Goal: Information Seeking & Learning: Learn about a topic

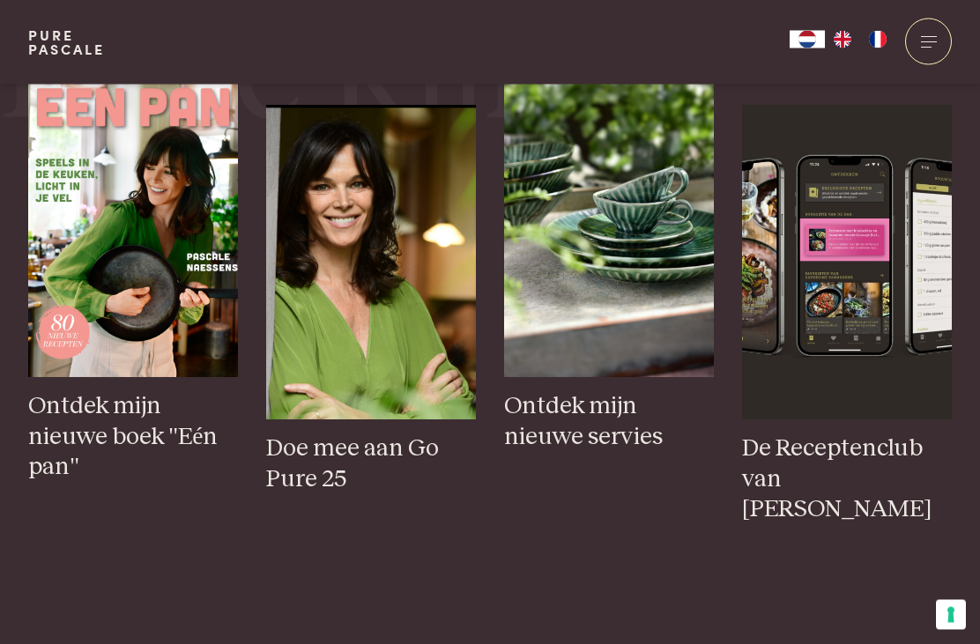
scroll to position [710, 0]
click at [167, 377] on img at bounding box center [133, 220] width 210 height 315
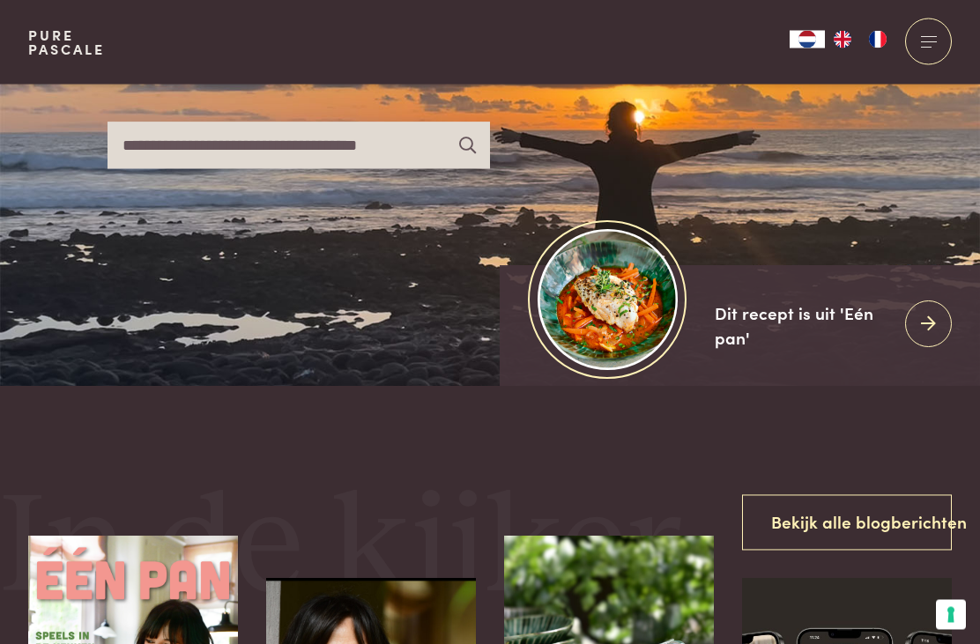
scroll to position [236, 0]
click at [920, 347] on div at bounding box center [928, 324] width 47 height 47
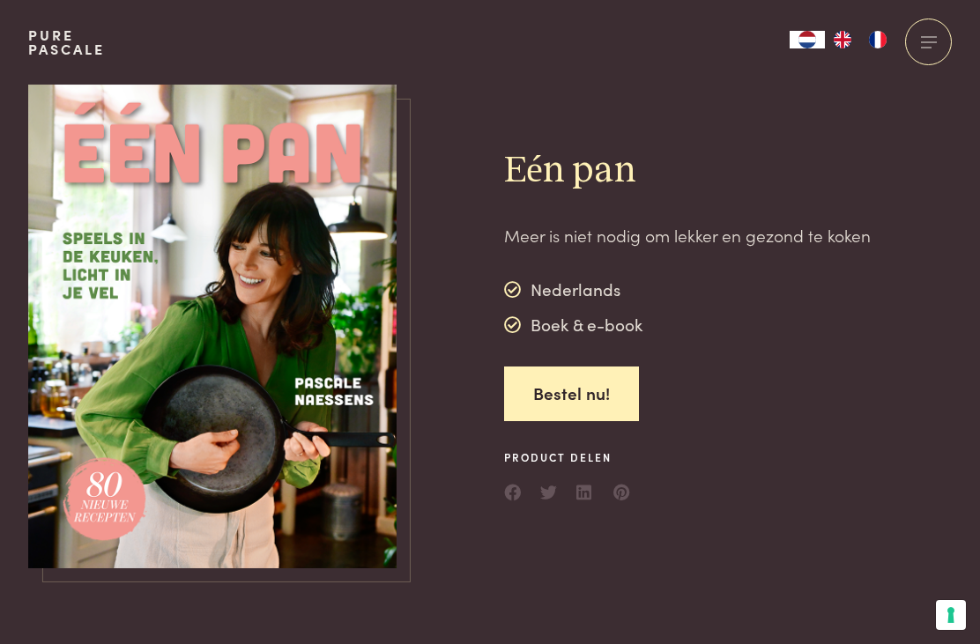
click at [601, 404] on link "Bestel nu!" at bounding box center [571, 395] width 135 height 56
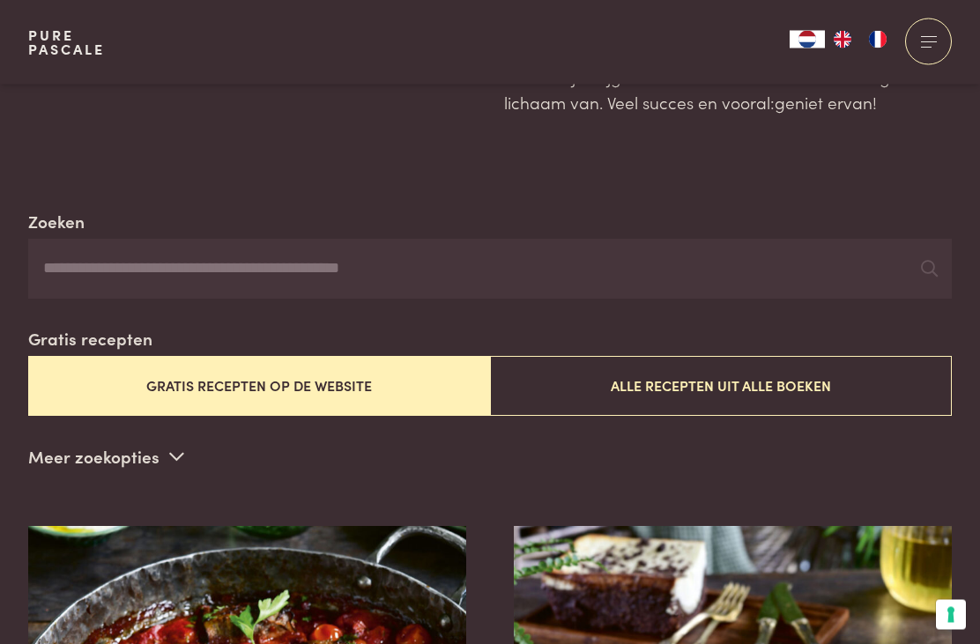
click at [701, 397] on button "Alle recepten uit alle boeken" at bounding box center [721, 386] width 462 height 59
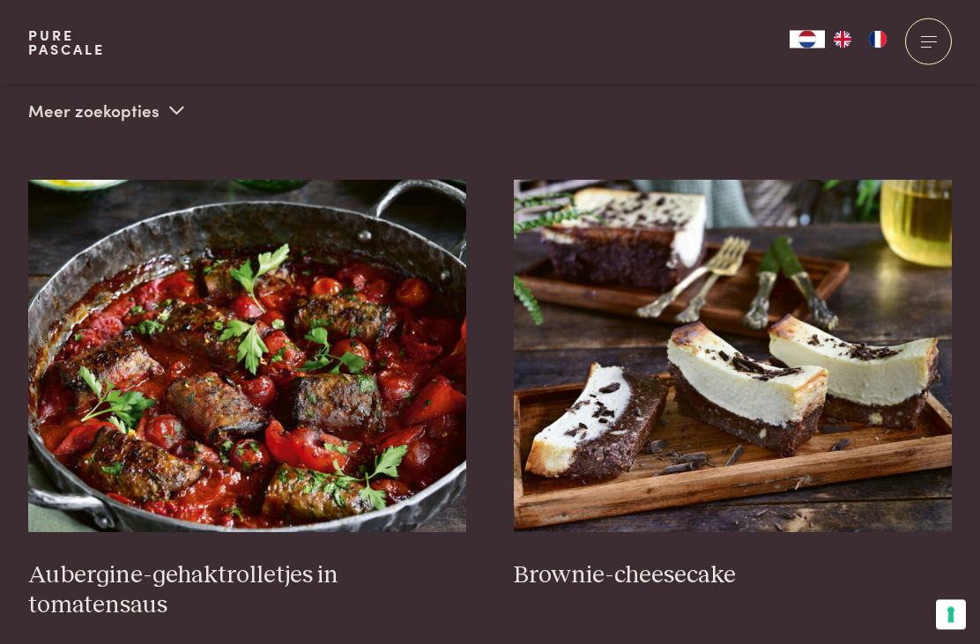
scroll to position [568, 0]
click at [156, 109] on p "Meer zoekopties" at bounding box center [106, 110] width 156 height 26
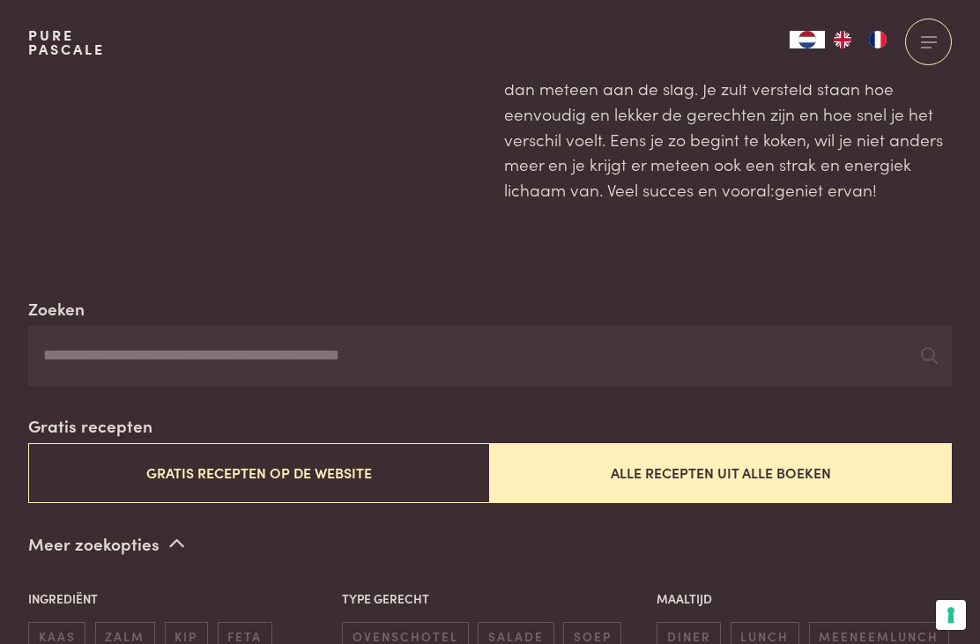
scroll to position [0, 0]
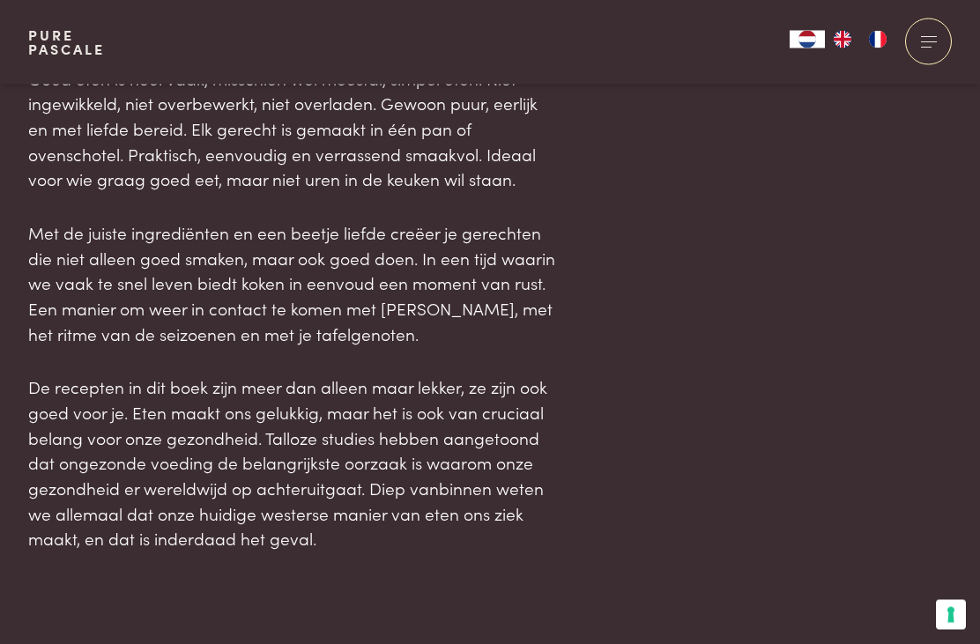
scroll to position [1034, 0]
